Goal: Book appointment/travel/reservation

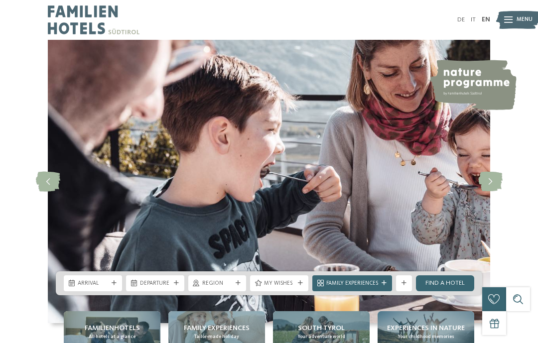
click at [94, 284] on span "Arrival" at bounding box center [93, 284] width 30 height 8
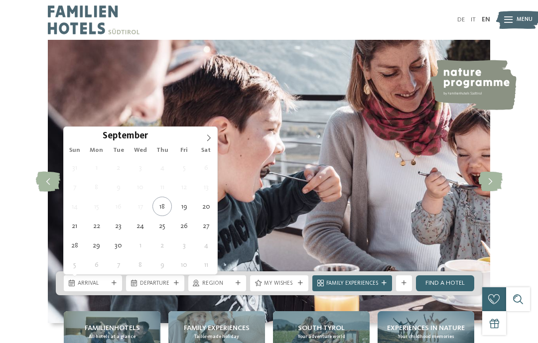
click at [210, 138] on icon at bounding box center [208, 138] width 3 height 6
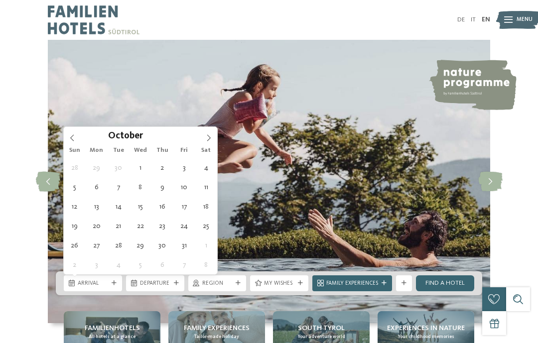
type div "[DATE]"
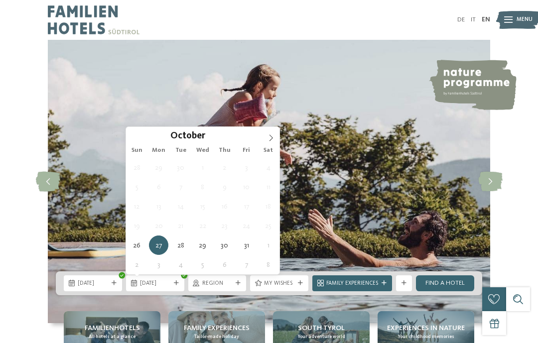
type div "[DATE]"
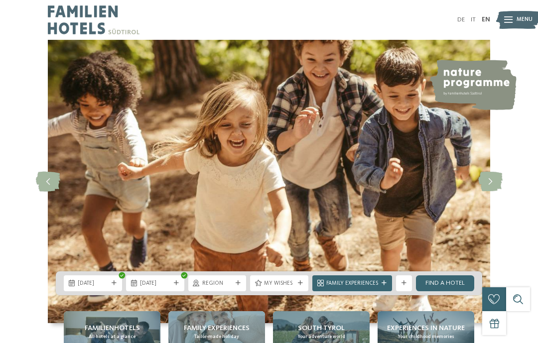
click at [449, 280] on link "Find a hotel" at bounding box center [445, 283] width 58 height 16
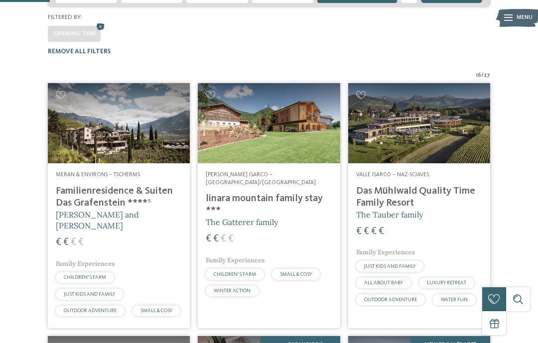
scroll to position [226, 0]
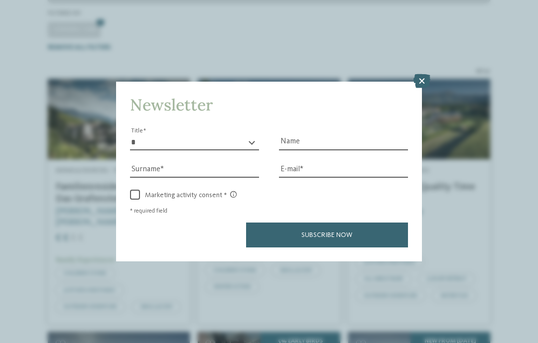
click at [423, 74] on icon at bounding box center [421, 81] width 17 height 14
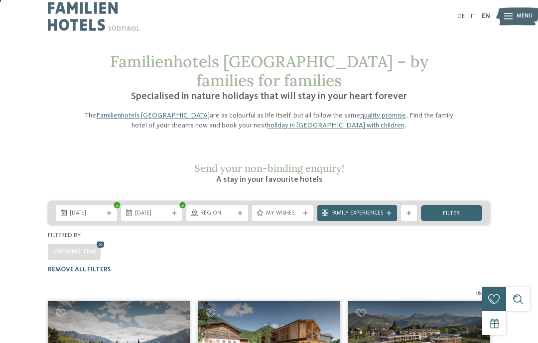
scroll to position [0, 0]
